Goal: Task Accomplishment & Management: Complete application form

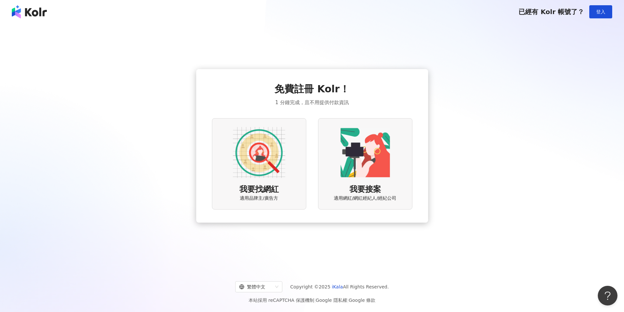
click at [276, 163] on img at bounding box center [259, 152] width 52 height 52
click at [249, 171] on img at bounding box center [259, 152] width 52 height 52
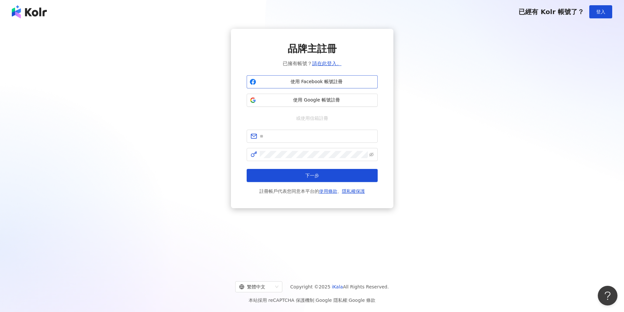
click at [303, 84] on span "使用 Facebook 帳號註冊" at bounding box center [317, 82] width 116 height 7
